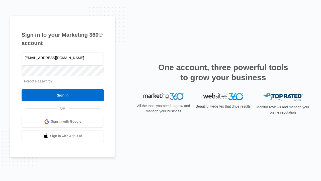
type input "dankie614@gmail.com"
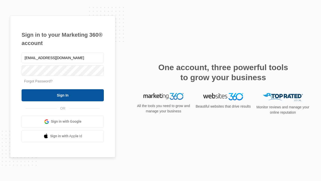
click at [63, 95] on input "Sign In" at bounding box center [63, 95] width 82 height 12
